Goal: Check status

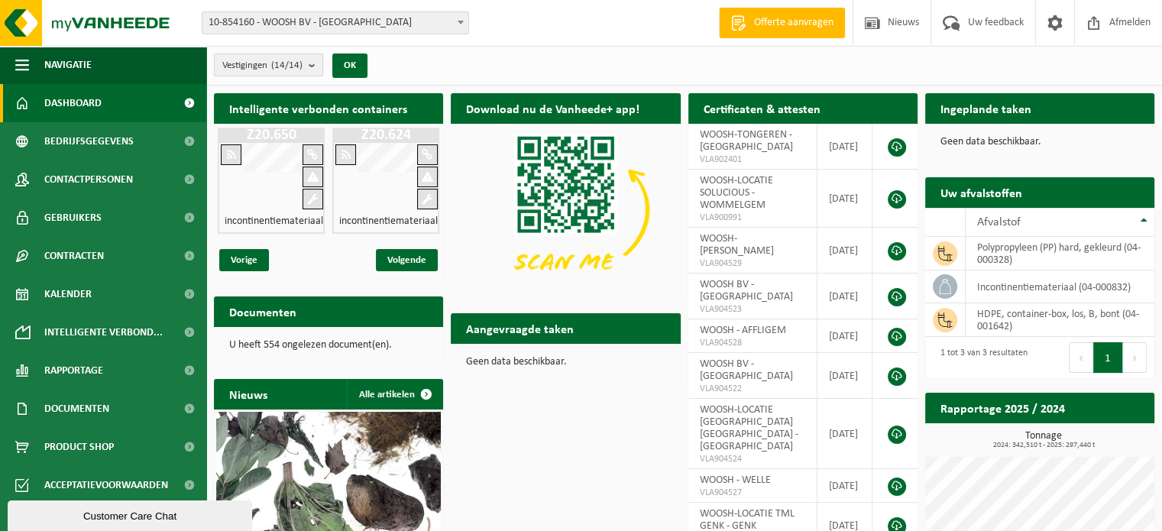
click at [291, 67] on count "(14/14)" at bounding box center [286, 65] width 31 height 10
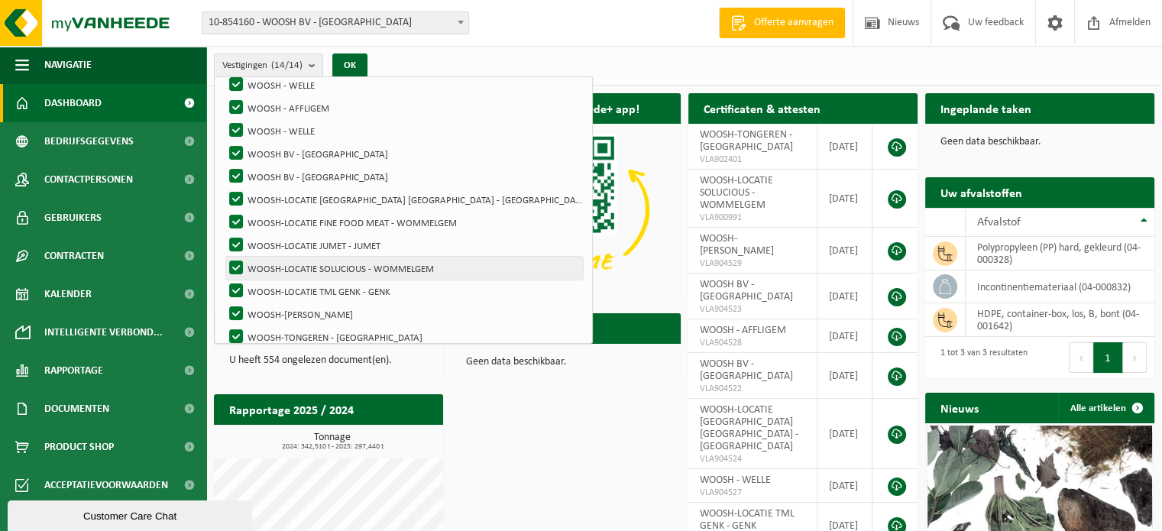
scroll to position [144, 0]
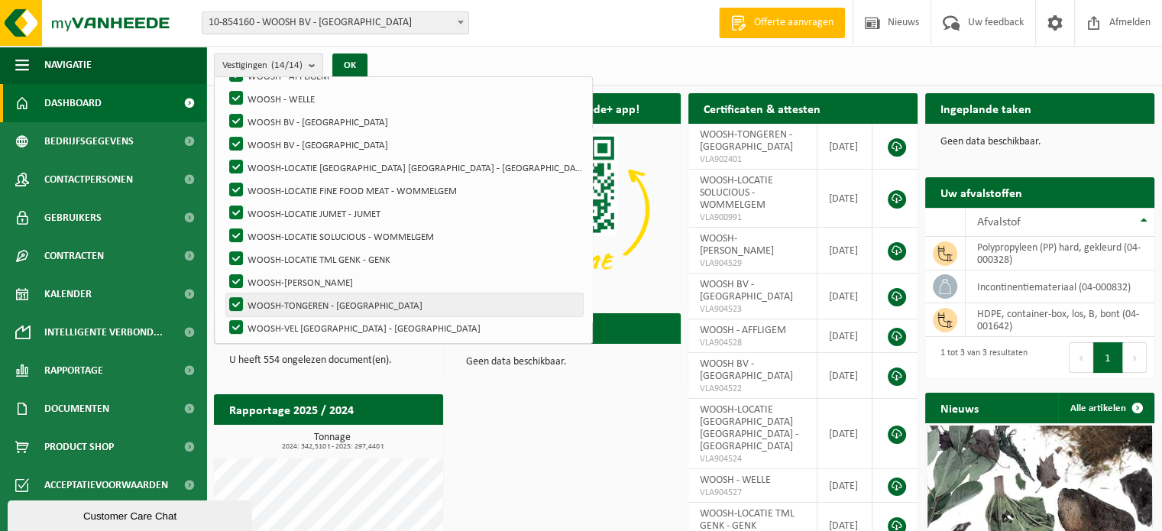
click at [315, 297] on label "WOOSH-TONGEREN - [GEOGRAPHIC_DATA]" at bounding box center [404, 304] width 357 height 23
click at [224, 293] on input "WOOSH-TONGEREN - [GEOGRAPHIC_DATA]" at bounding box center [223, 293] width 1 height 1
click at [238, 298] on label "WOOSH-TONGEREN - [GEOGRAPHIC_DATA]" at bounding box center [404, 304] width 357 height 23
click at [224, 293] on input "WOOSH-TONGEREN - [GEOGRAPHIC_DATA]" at bounding box center [223, 293] width 1 height 1
checkbox input "true"
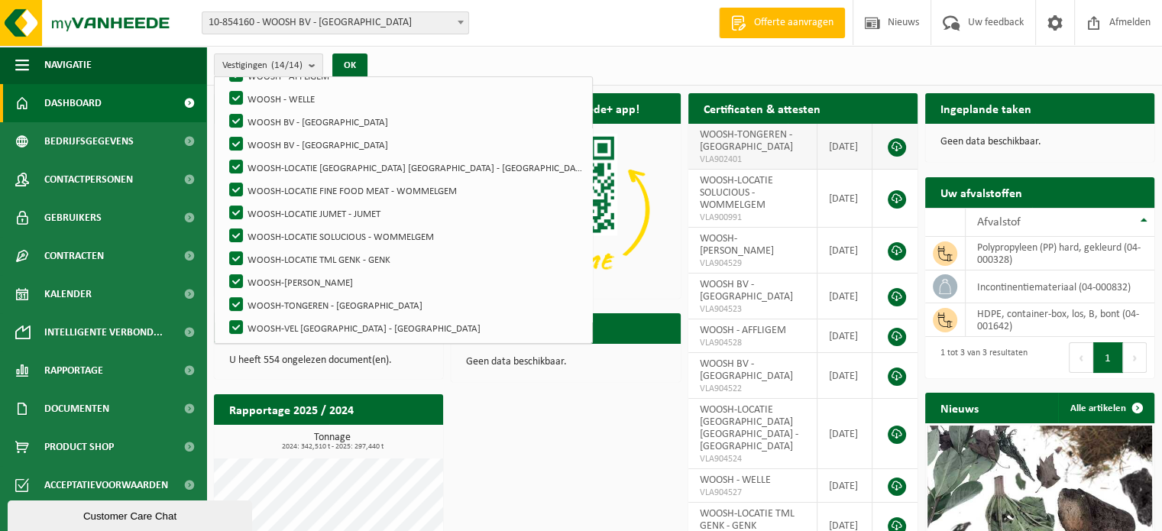
click at [767, 143] on td "WOOSH-TONGEREN - TONGEREN VLA902401" at bounding box center [752, 147] width 129 height 46
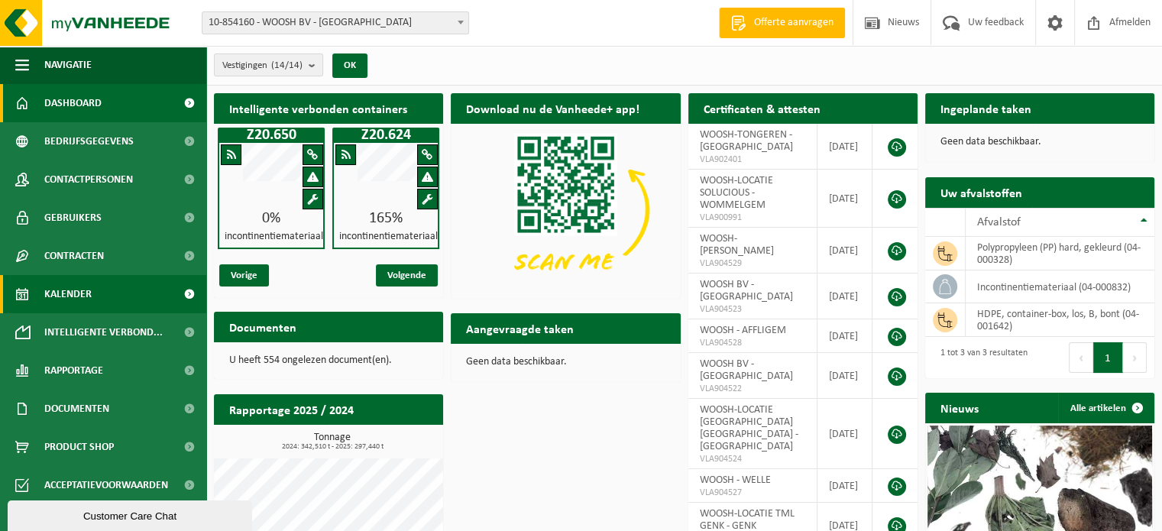
click at [62, 299] on span "Kalender" at bounding box center [67, 294] width 47 height 38
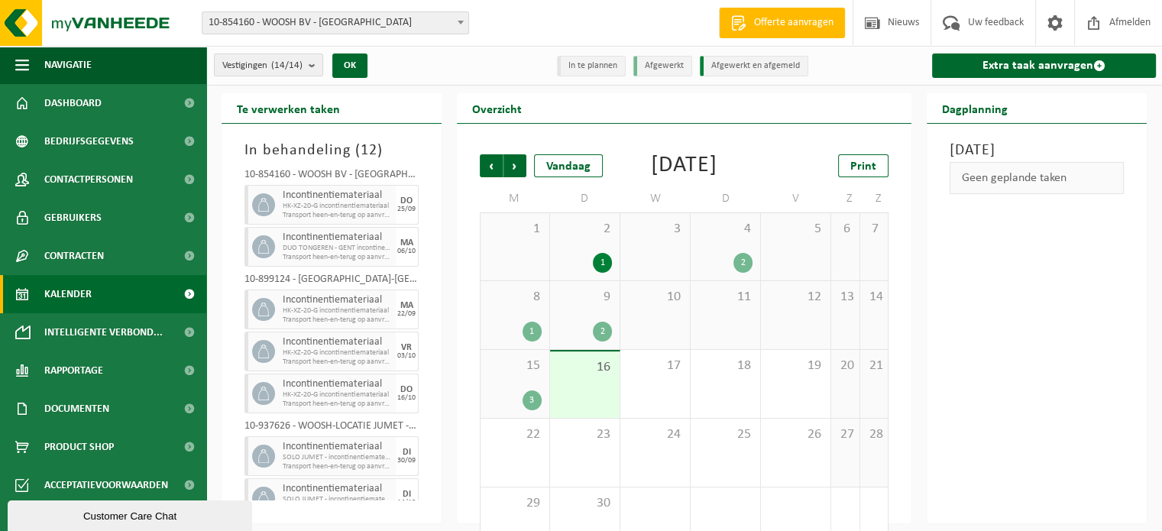
click at [513, 400] on div "15 3" at bounding box center [514, 384] width 69 height 68
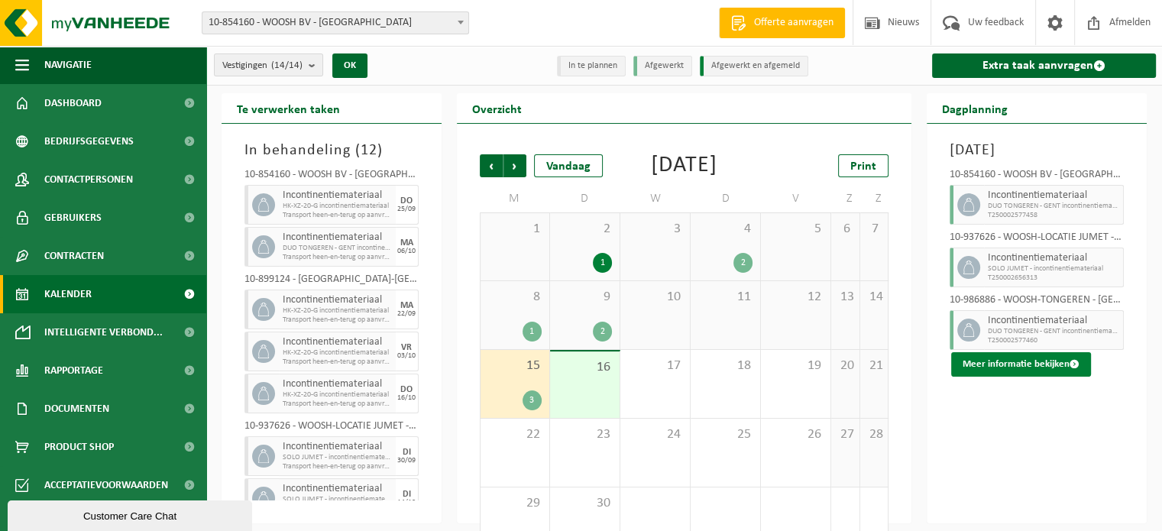
click at [1061, 377] on button "Meer informatie bekijken" at bounding box center [1021, 364] width 140 height 24
